Goal: Task Accomplishment & Management: Complete application form

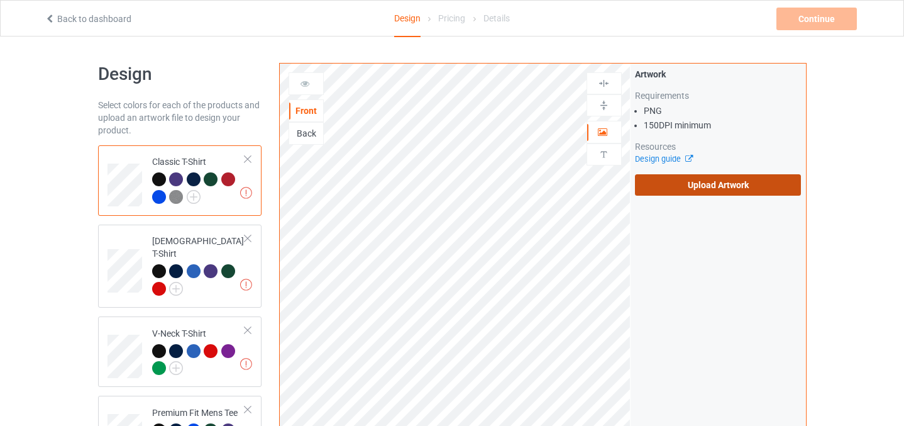
click at [709, 182] on label "Upload Artwork" at bounding box center [718, 184] width 167 height 21
click at [0, 0] on input "Upload Artwork" at bounding box center [0, 0] width 0 height 0
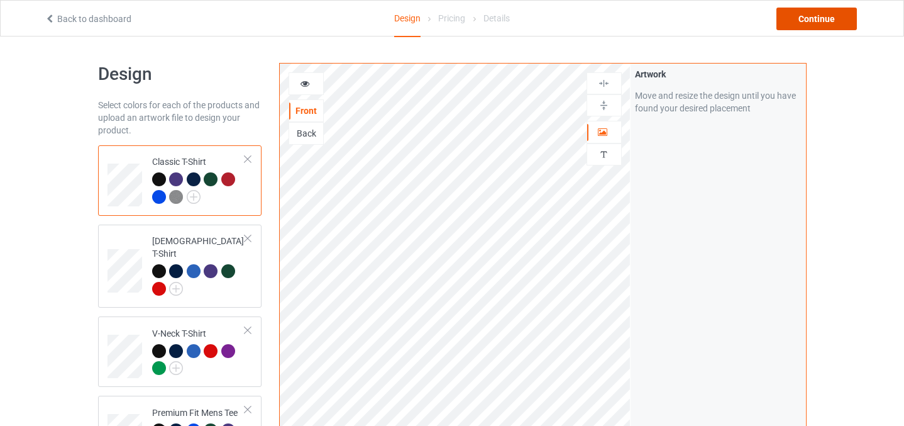
click at [804, 15] on div "Continue" at bounding box center [817, 19] width 81 height 23
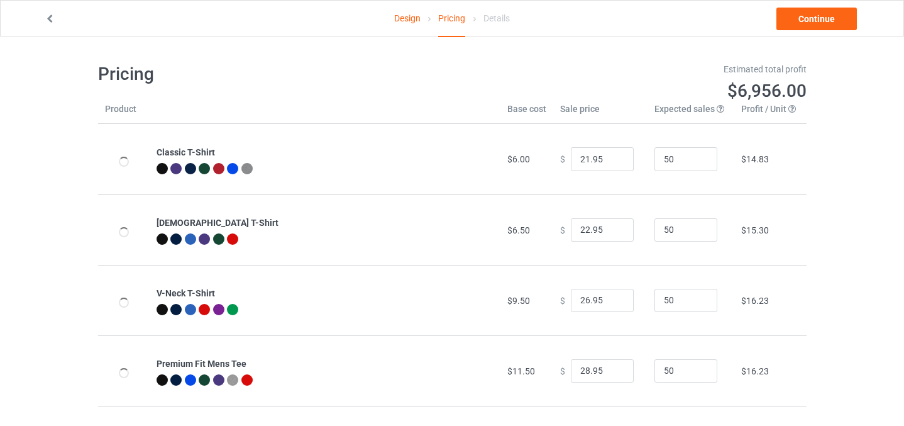
scroll to position [1, 0]
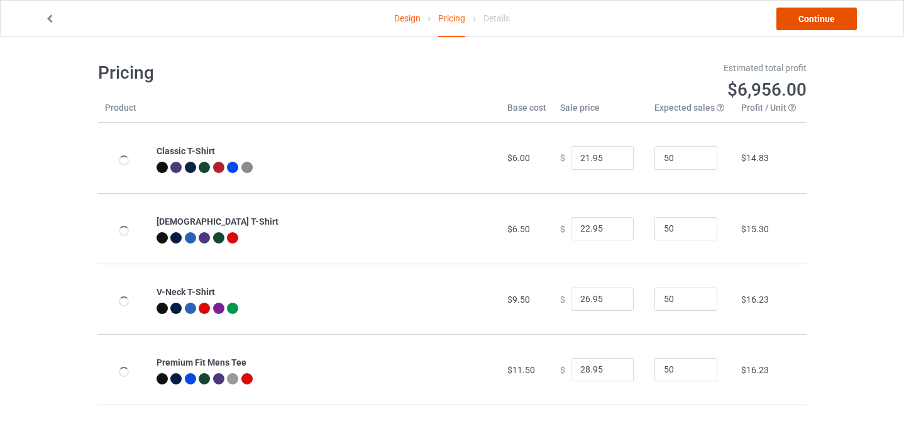
click at [818, 16] on link "Continue" at bounding box center [817, 19] width 81 height 23
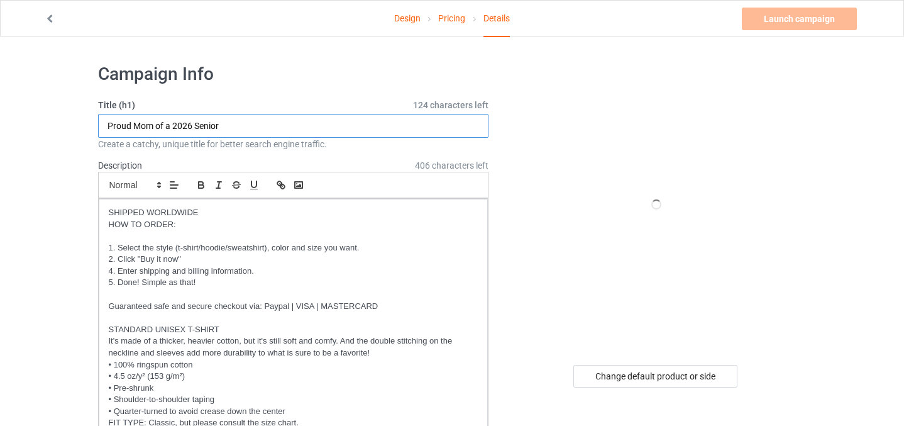
click at [139, 125] on input "Proud Mom of a 2026 Senior" at bounding box center [293, 126] width 391 height 24
type input "Proud Oma of a 2026 Senior"
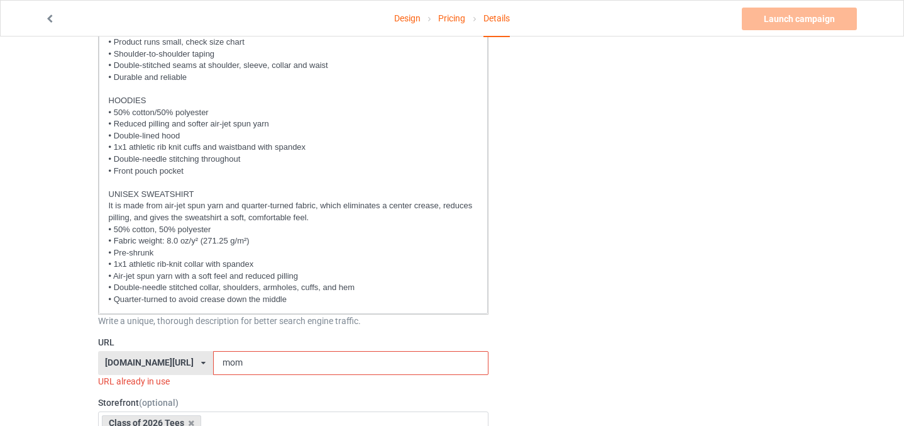
scroll to position [591, 0]
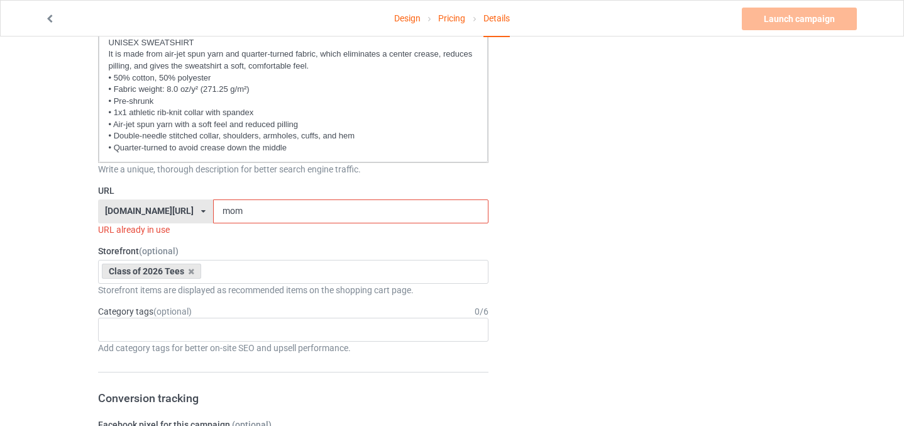
click at [222, 206] on input "mom" at bounding box center [350, 211] width 275 height 24
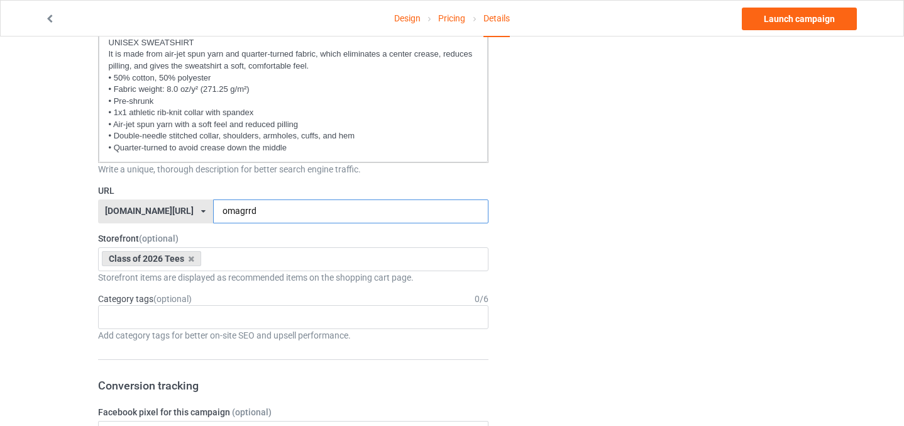
type input "omagrrd"
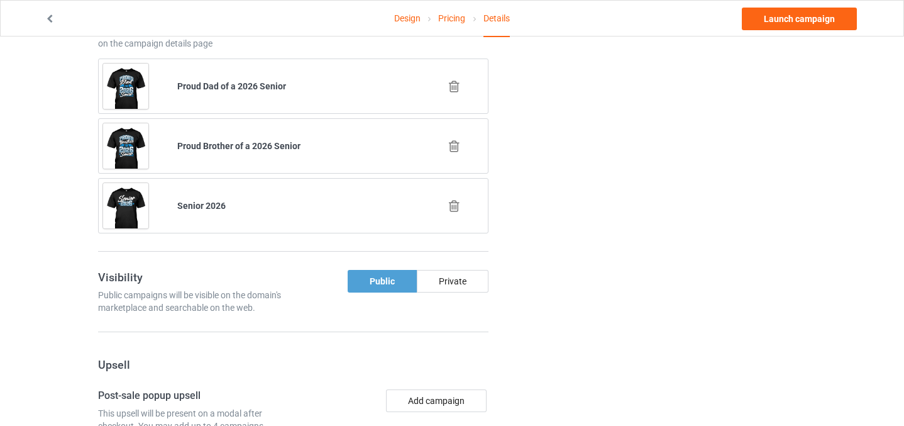
scroll to position [1303, 0]
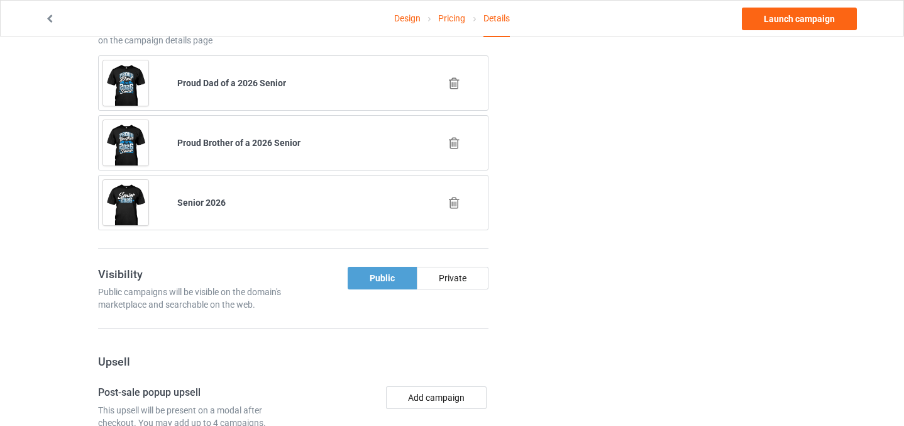
click at [453, 206] on icon at bounding box center [455, 202] width 16 height 13
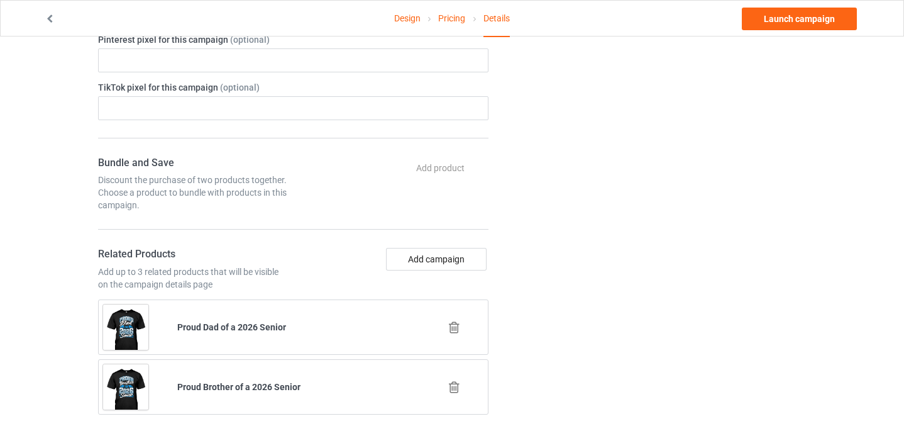
scroll to position [1243, 0]
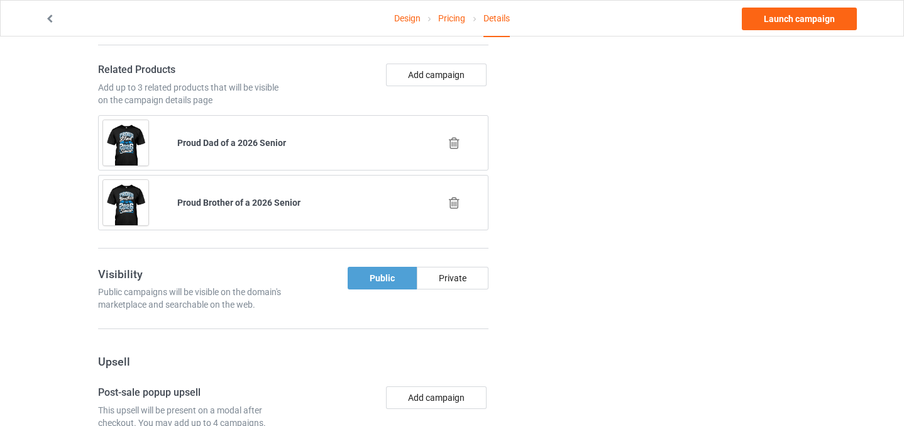
click at [452, 201] on icon at bounding box center [455, 202] width 16 height 13
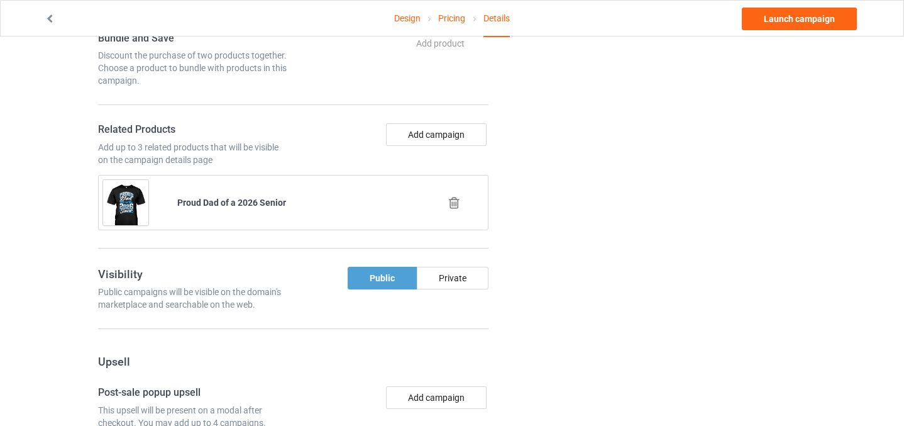
click at [453, 204] on icon at bounding box center [455, 202] width 16 height 13
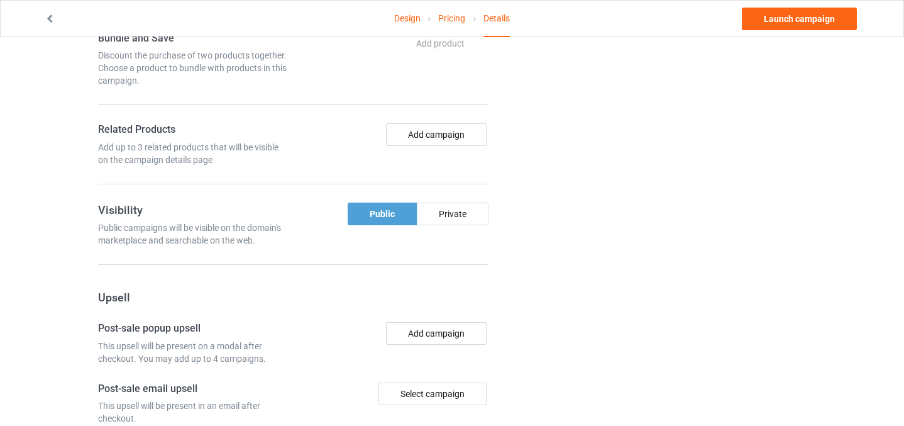
scroll to position [1119, 0]
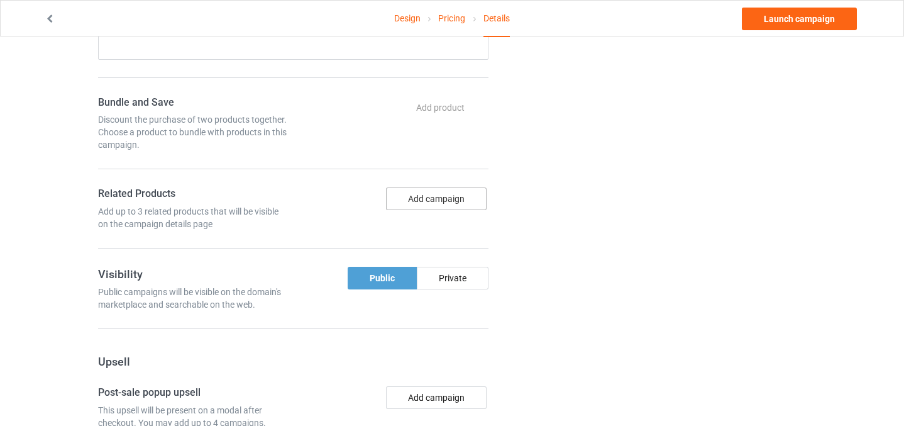
click at [426, 193] on button "Add campaign" at bounding box center [436, 198] width 101 height 23
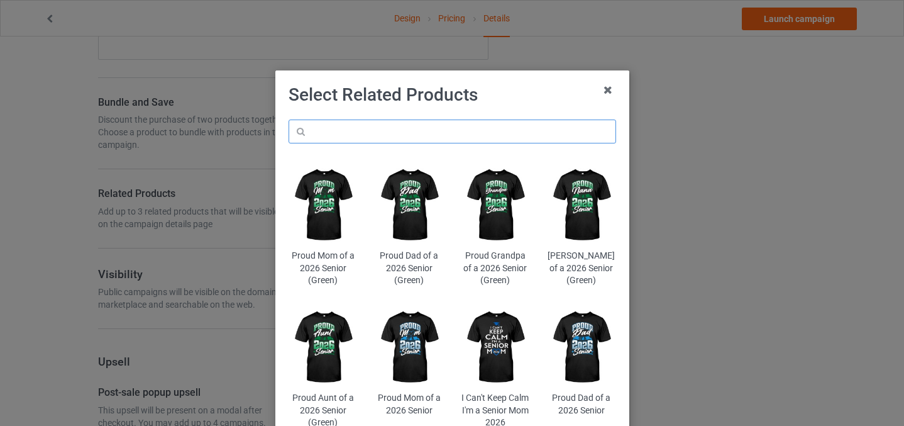
click at [376, 133] on input "text" at bounding box center [453, 131] width 328 height 24
type input "senior"
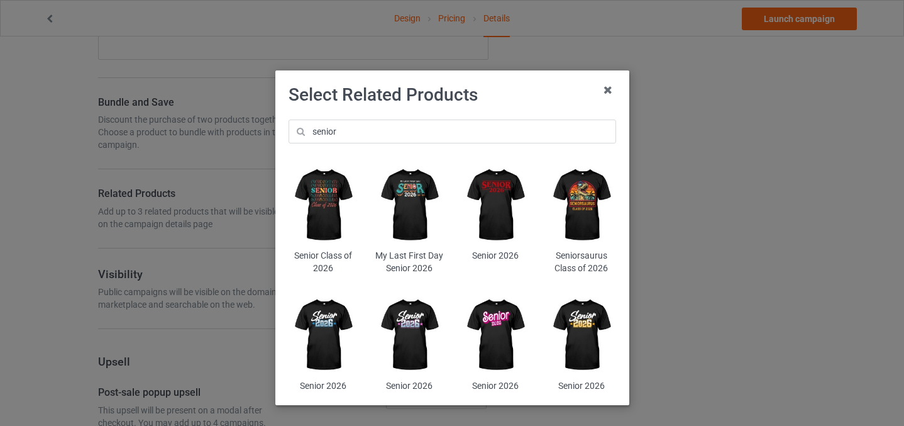
click at [589, 206] on img at bounding box center [581, 205] width 69 height 86
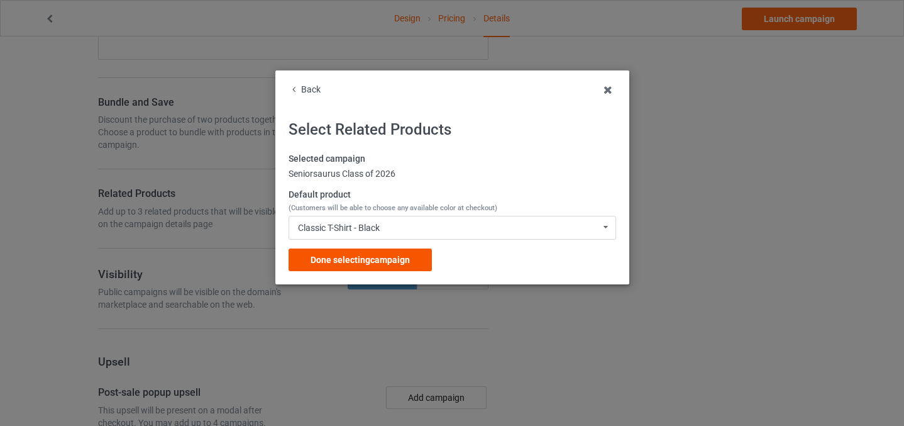
click at [354, 263] on span "Done selecting campaign" at bounding box center [360, 260] width 99 height 10
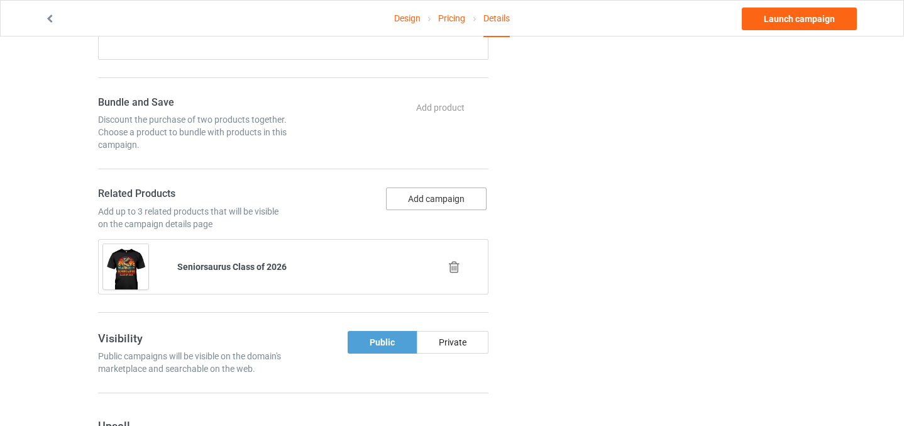
click at [411, 200] on button "Add campaign" at bounding box center [436, 198] width 101 height 23
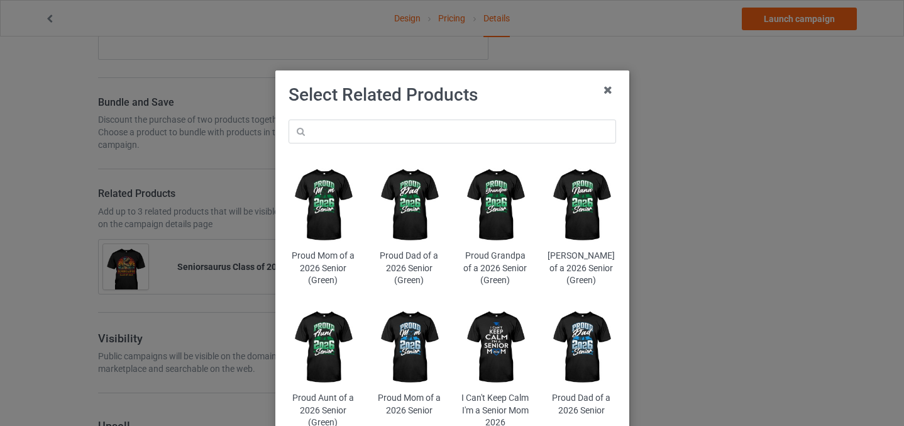
click at [501, 348] on img at bounding box center [495, 347] width 69 height 86
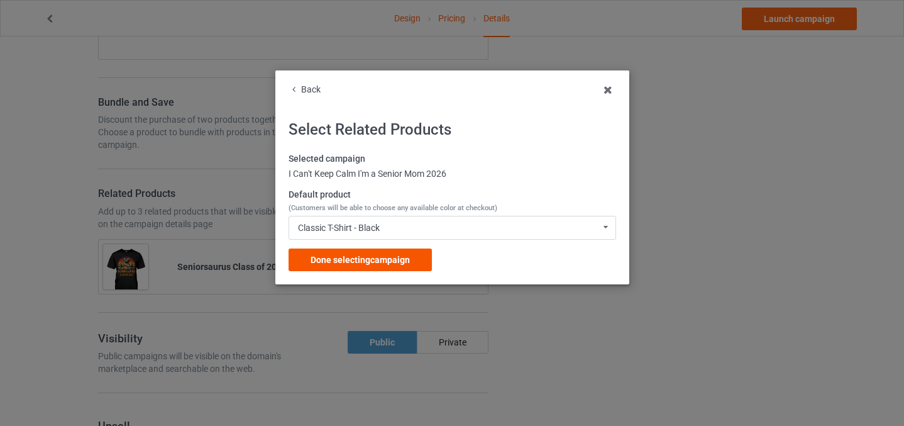
click at [348, 258] on span "Done selecting campaign" at bounding box center [360, 260] width 99 height 10
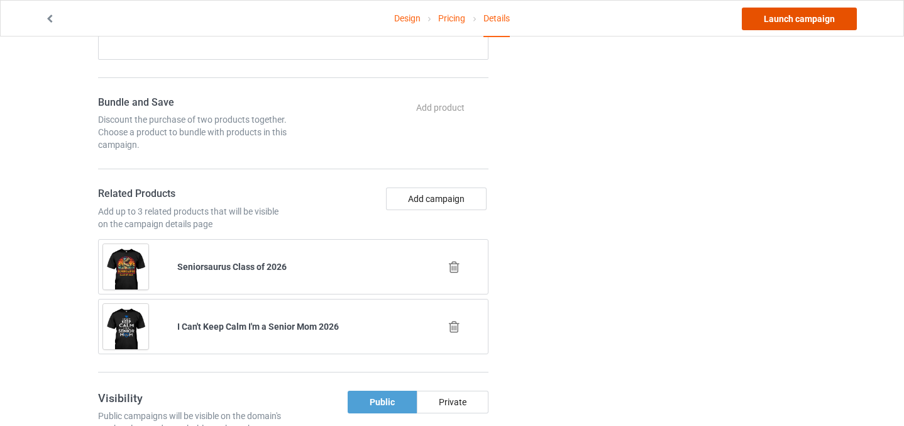
click at [784, 23] on link "Launch campaign" at bounding box center [799, 19] width 115 height 23
